Goal: Check status: Check status

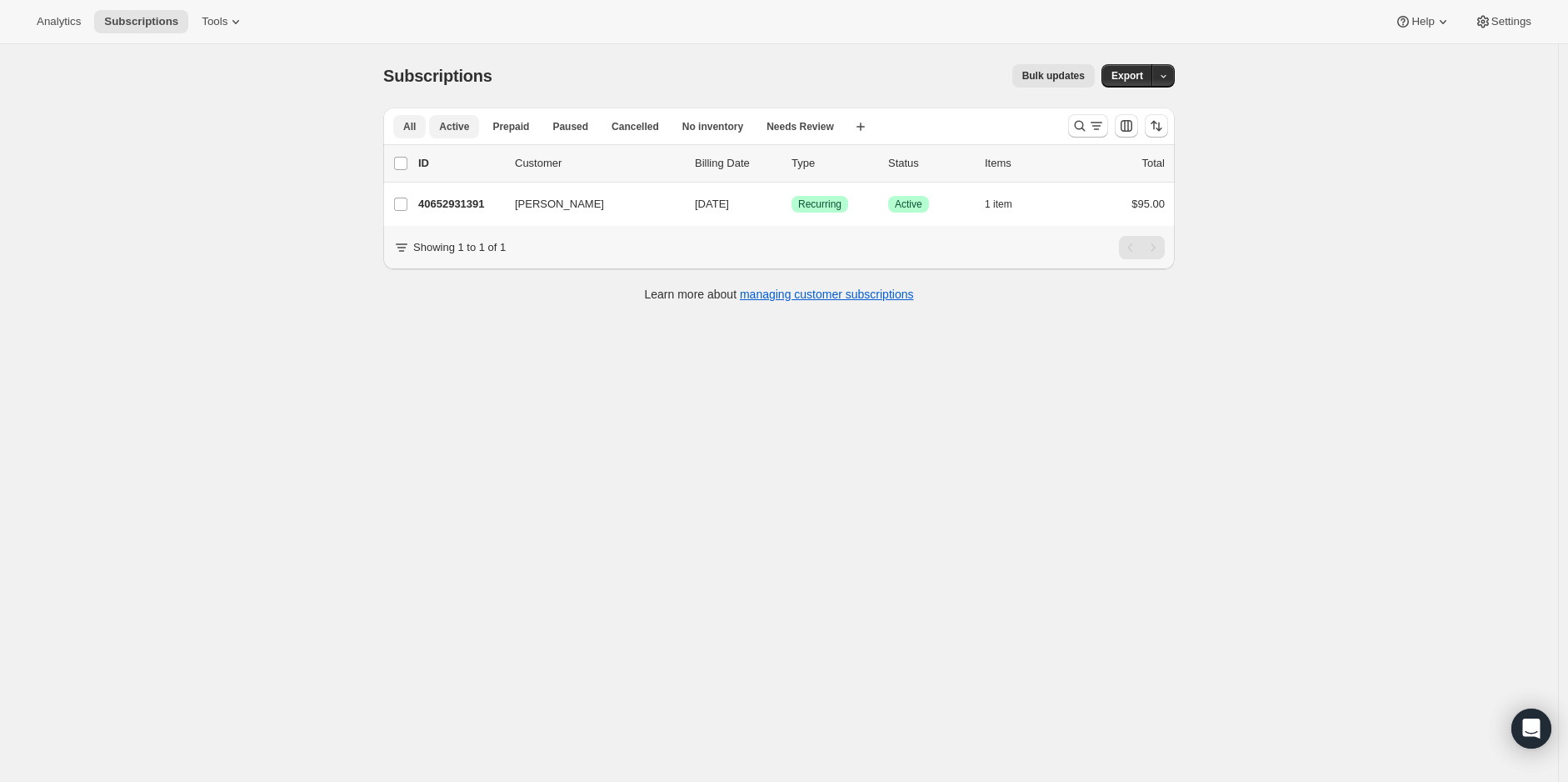
click at [455, 122] on span "Active" at bounding box center [454, 127] width 30 height 13
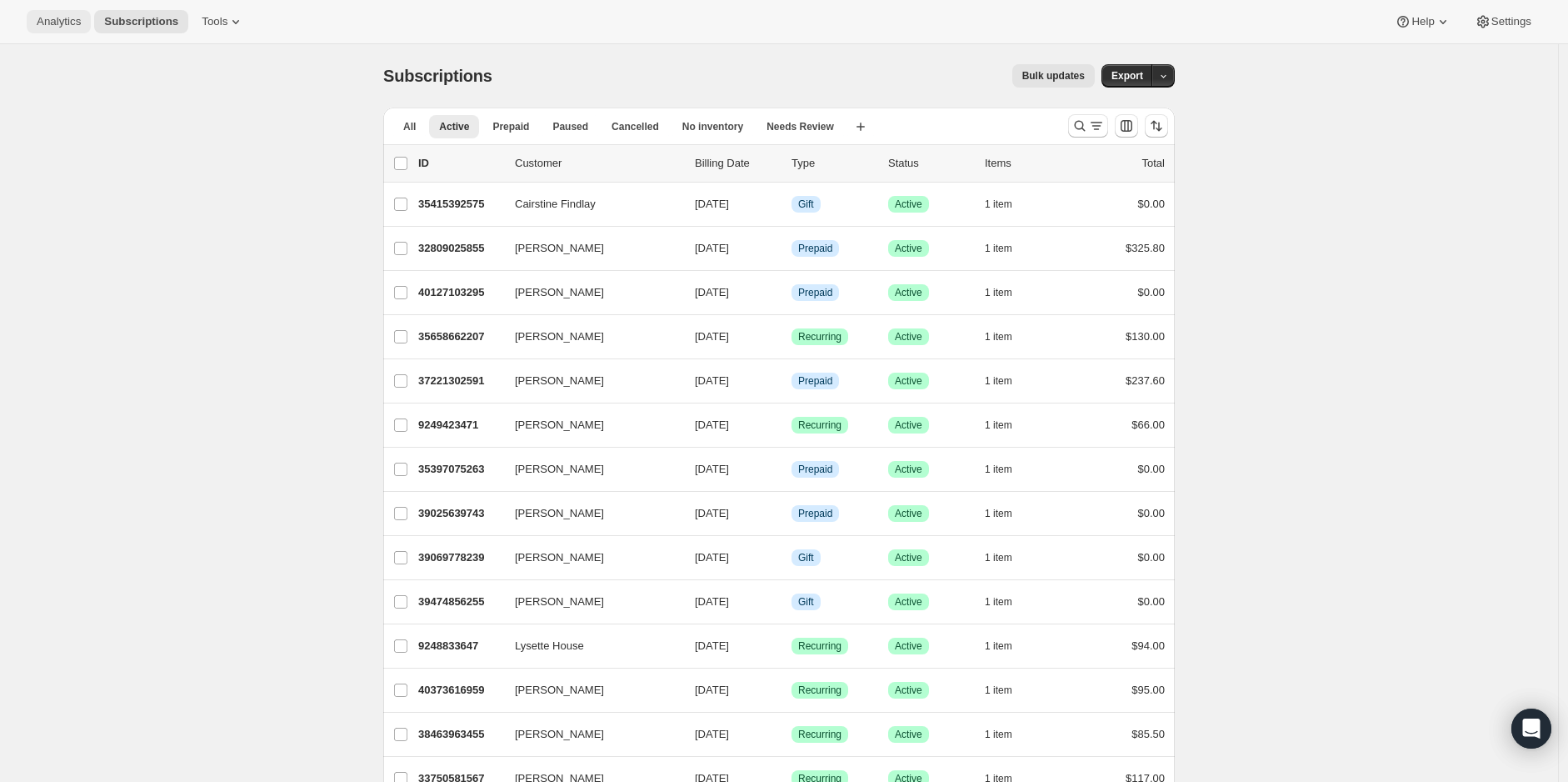
click at [60, 15] on span "Analytics" at bounding box center [59, 22] width 44 height 13
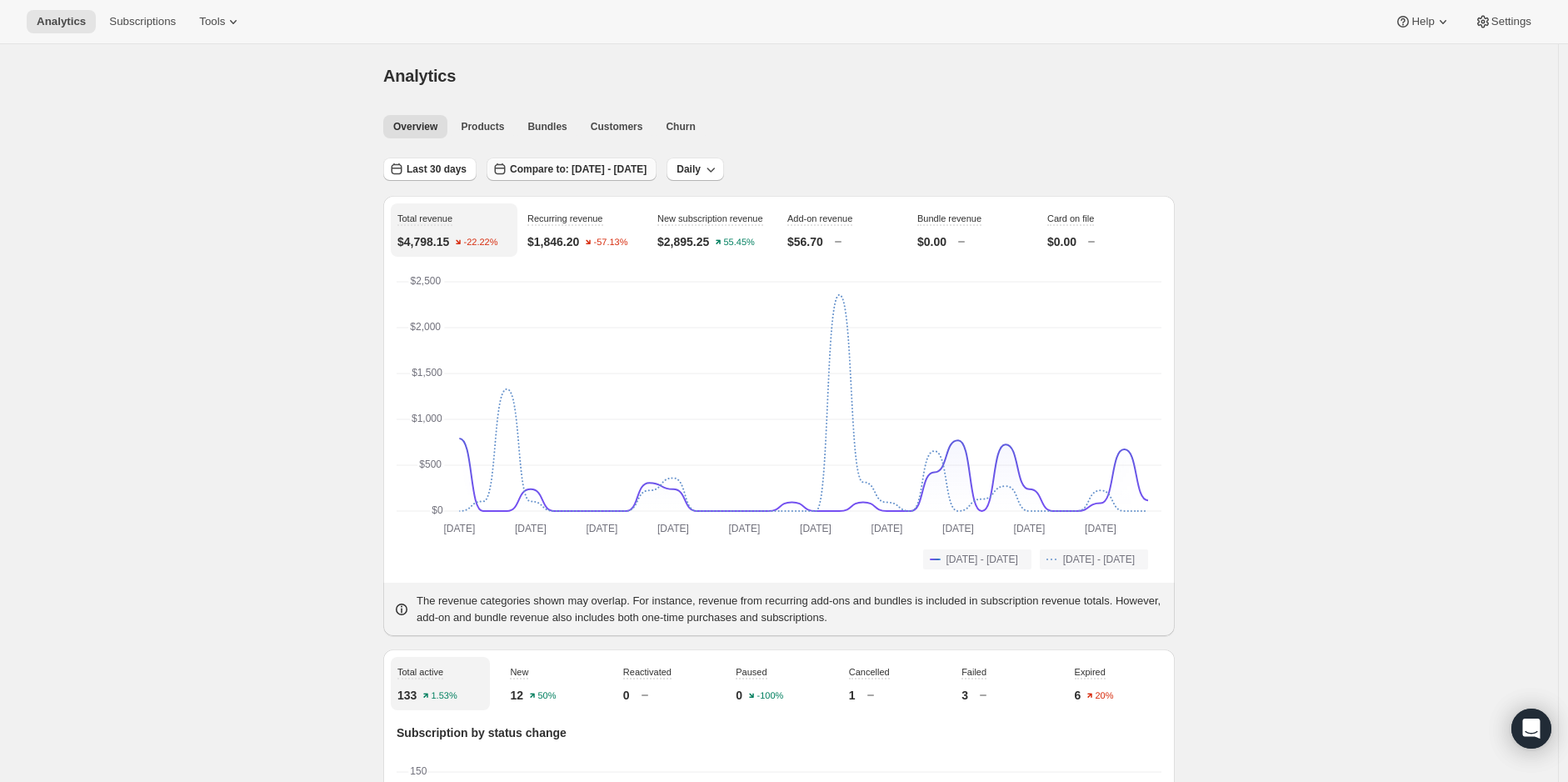
click at [587, 174] on span "Compare to: [DATE] - [DATE]" at bounding box center [577, 169] width 137 height 13
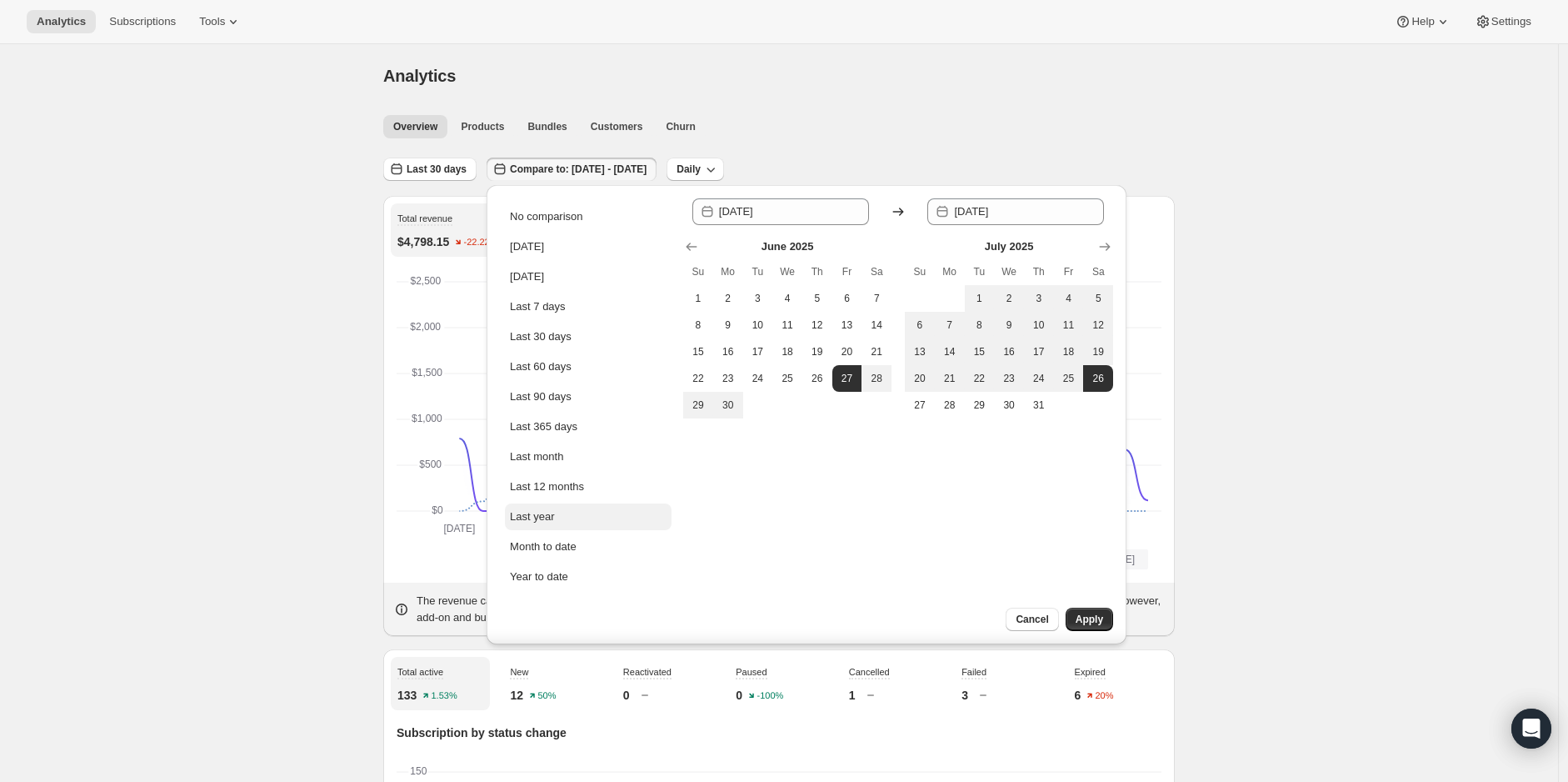
click at [540, 512] on div "Last year" at bounding box center [531, 517] width 44 height 17
type input "[DATE]"
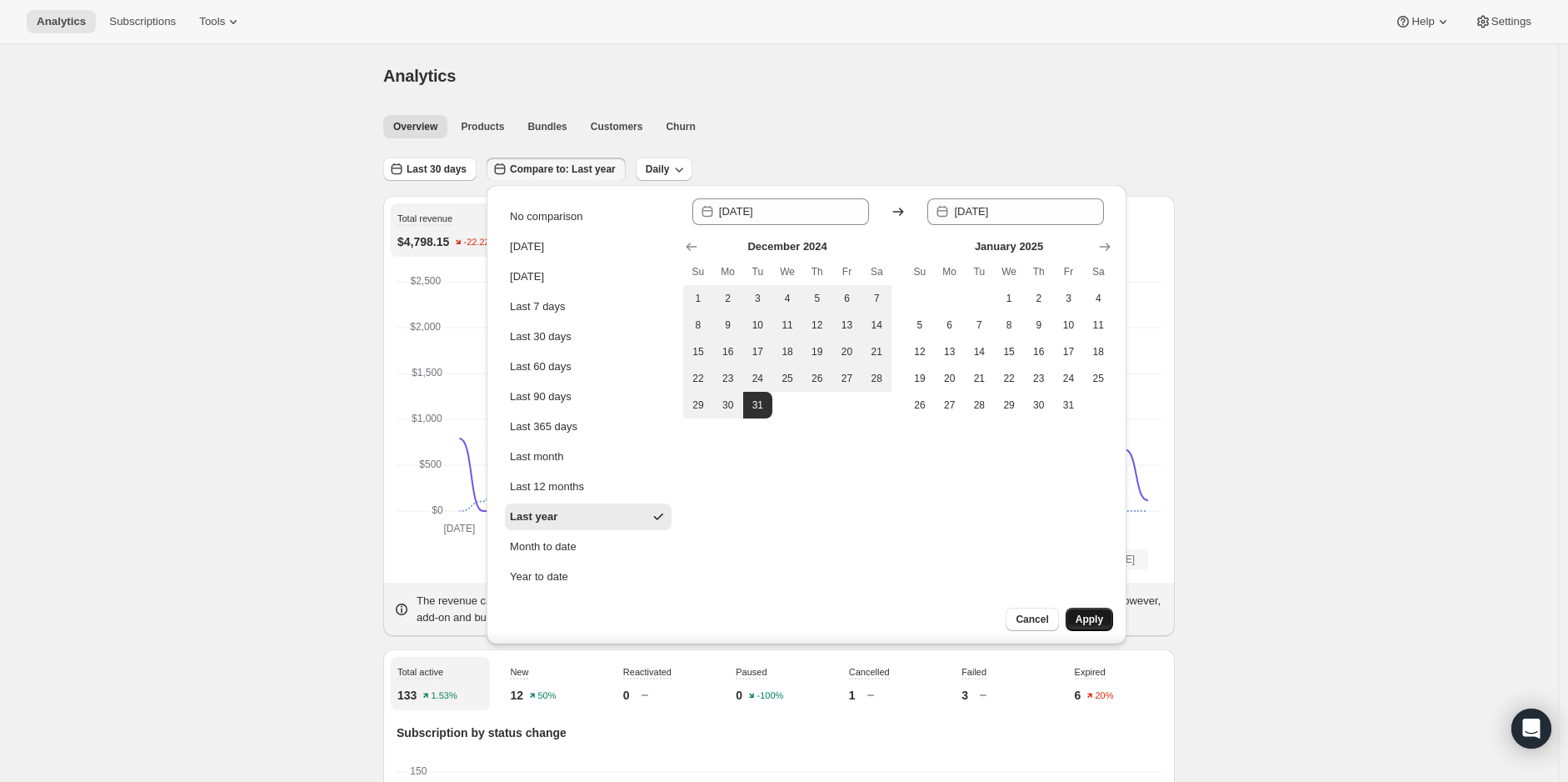
click at [1096, 615] on span "Apply" at bounding box center [1089, 619] width 27 height 13
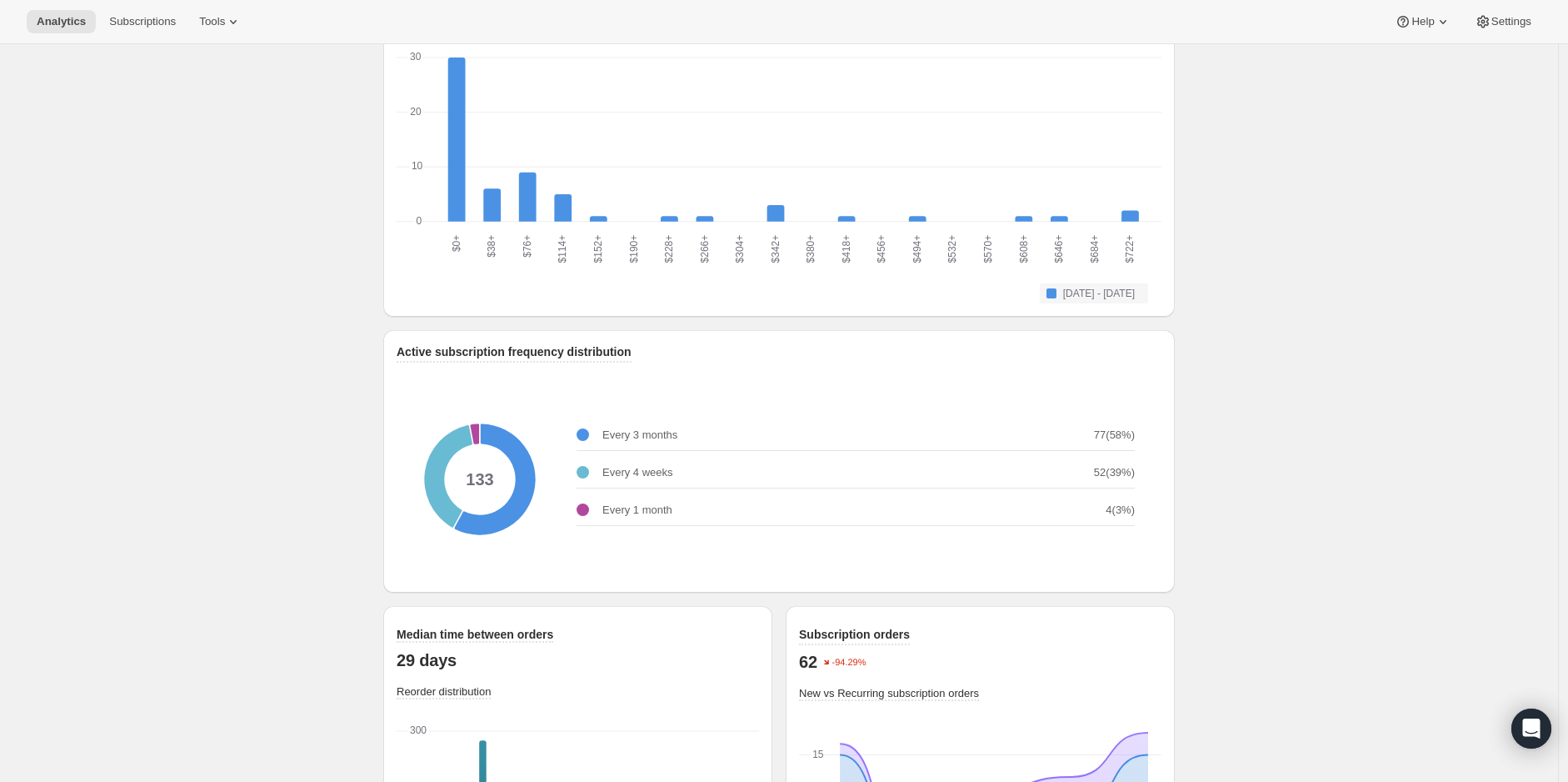
scroll to position [1851, 0]
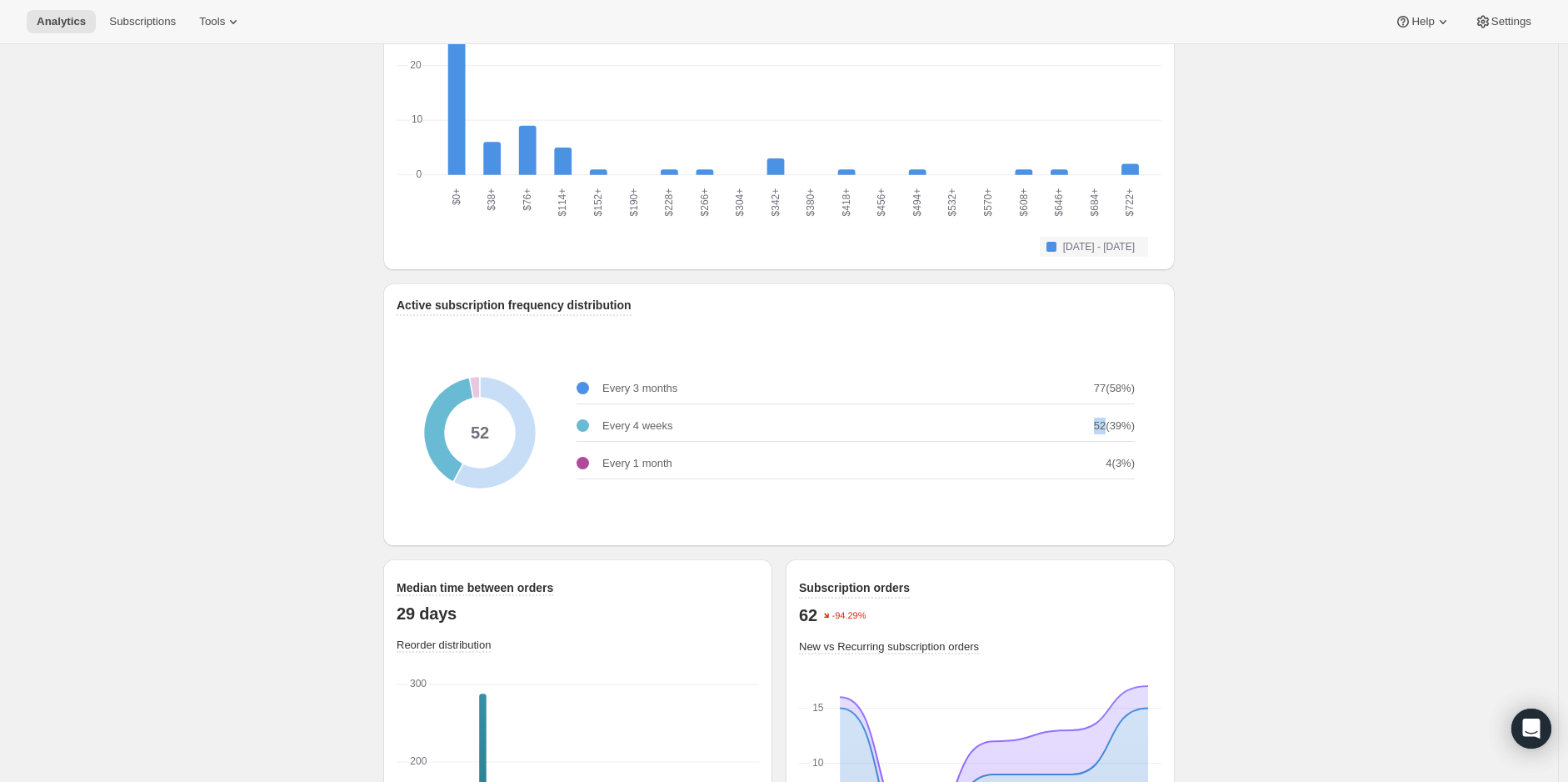
drag, startPoint x: 1106, startPoint y: 420, endPoint x: 1094, endPoint y: 420, distance: 12.0
click at [1094, 420] on p "52 ( 39 %)" at bounding box center [1113, 426] width 41 height 17
